Goal: Navigation & Orientation: Find specific page/section

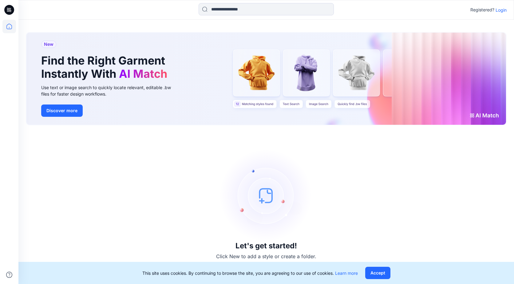
click at [380, 273] on button "Accept" at bounding box center [377, 273] width 25 height 12
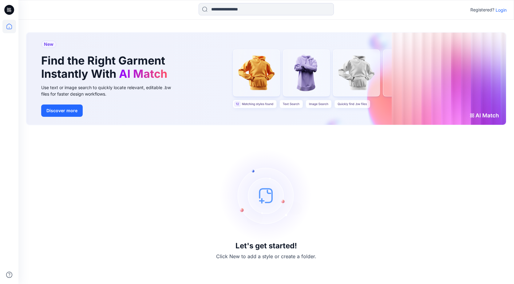
click at [503, 9] on p "Login" at bounding box center [500, 10] width 11 height 6
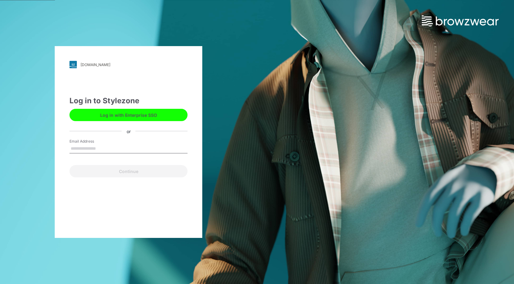
click at [90, 147] on input "Email Address" at bounding box center [128, 148] width 118 height 9
type input "**********"
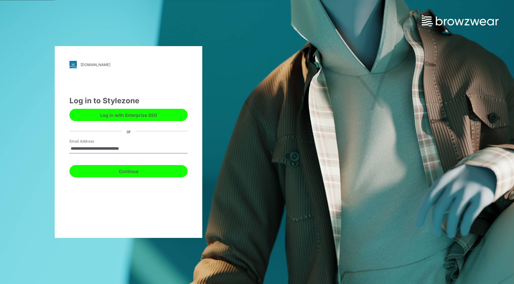
click at [138, 171] on button "Continue" at bounding box center [128, 171] width 118 height 12
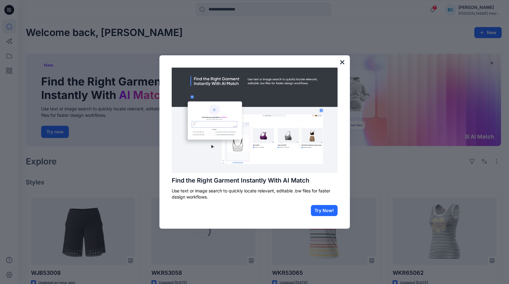
click at [342, 62] on button "×" at bounding box center [342, 62] width 6 height 10
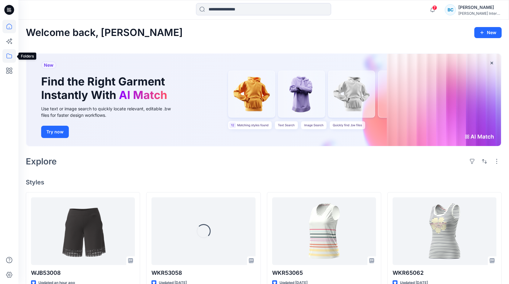
click at [12, 55] on icon at bounding box center [9, 55] width 6 height 5
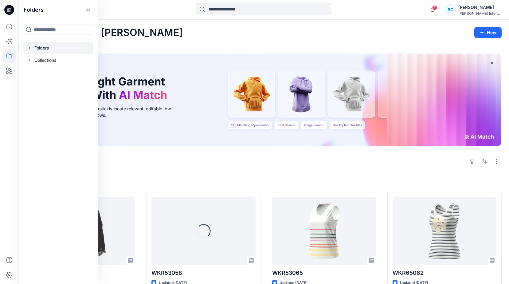
click at [44, 50] on div at bounding box center [58, 48] width 70 height 12
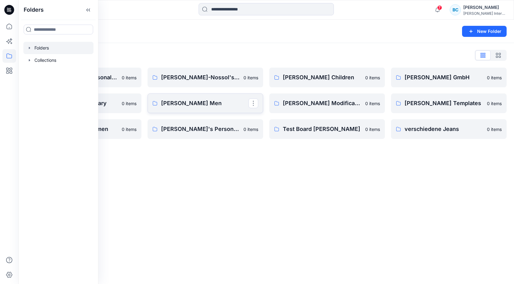
click at [173, 103] on p "OTTO Men" at bounding box center [204, 103] width 87 height 9
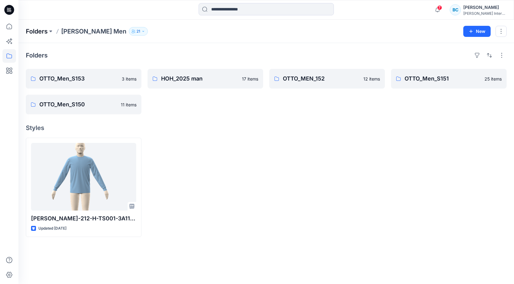
click at [42, 32] on p "Folders" at bounding box center [37, 31] width 22 height 9
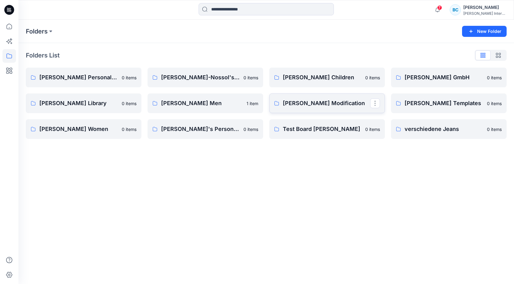
click at [311, 103] on p "Otto Modification" at bounding box center [326, 103] width 87 height 9
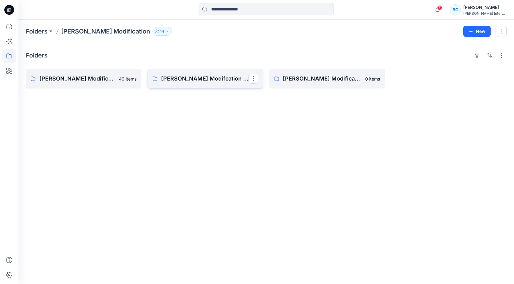
click at [204, 78] on p "Otto Modifcation Board Men" at bounding box center [204, 78] width 87 height 9
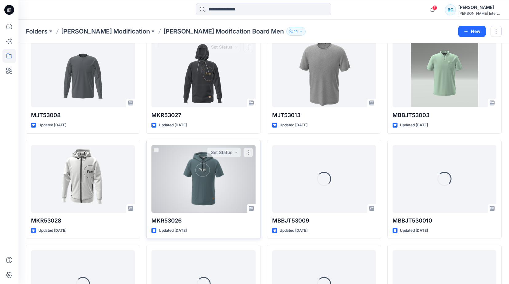
scroll to position [247, 0]
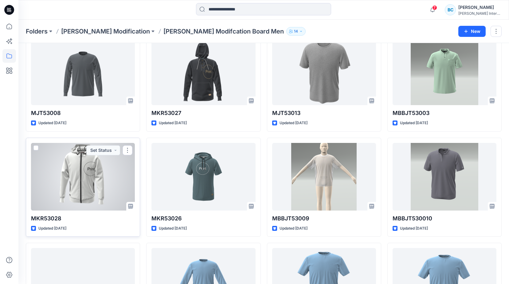
click at [77, 177] on div at bounding box center [83, 177] width 104 height 68
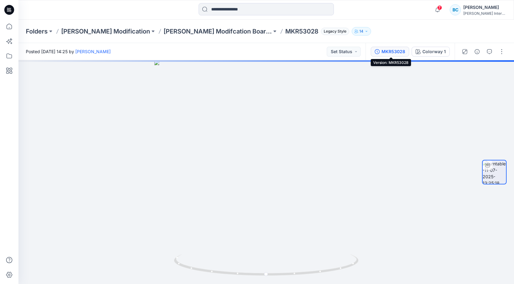
click at [396, 51] on div "MKR53028" at bounding box center [393, 51] width 24 height 7
